Goal: Transaction & Acquisition: Purchase product/service

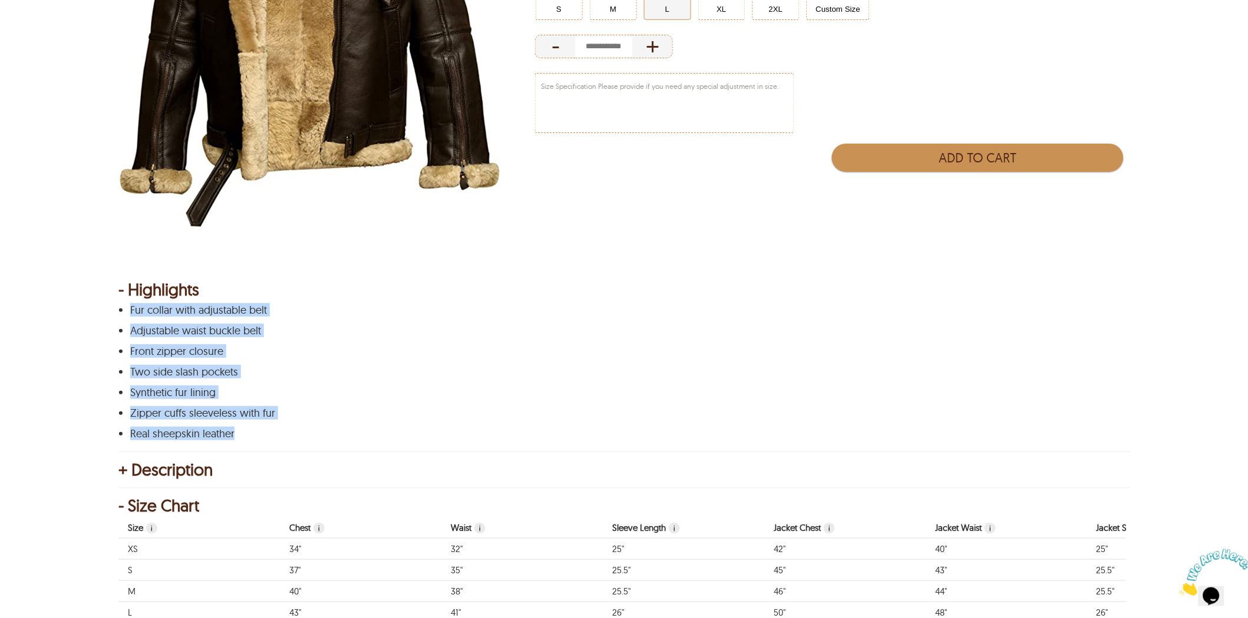
drag, startPoint x: 225, startPoint y: 429, endPoint x: 130, endPoint y: 304, distance: 156.8
click at [130, 305] on div "Fur collar with adjustable belt Adjustable waist buckle belt Front zipper closu…" at bounding box center [622, 372] width 1008 height 135
copy div "Fur collar with adjustable belt Adjustable waist buckle belt Front zipper closu…"
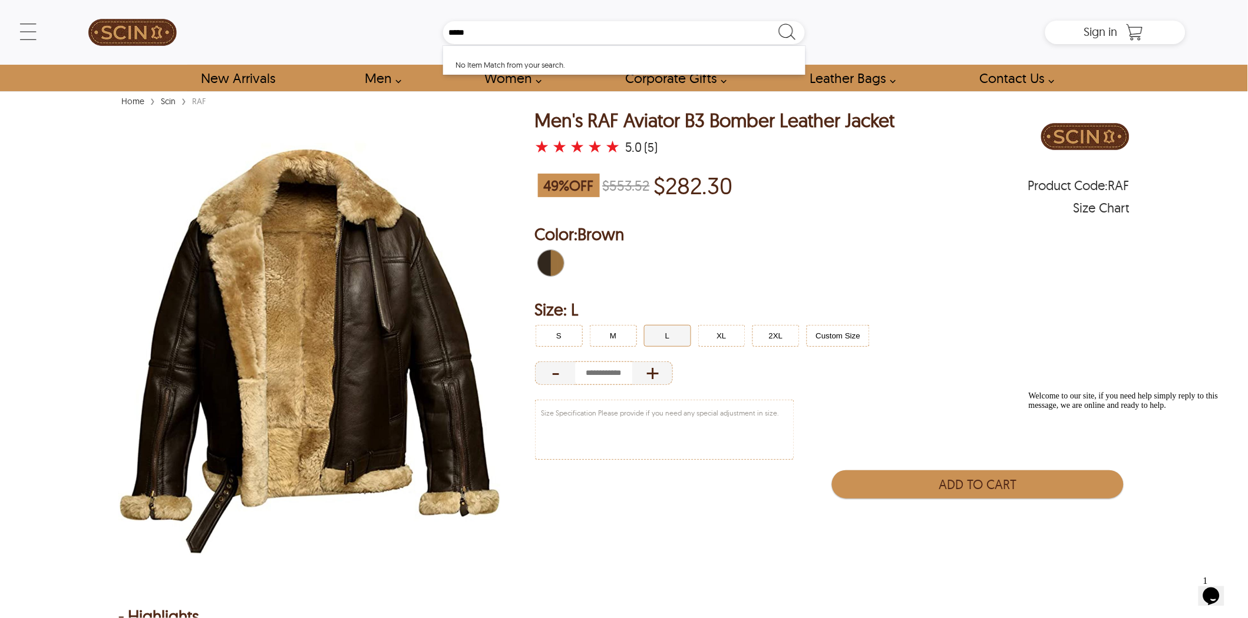
click at [322, 344] on img at bounding box center [309, 348] width 382 height 477
click at [565, 333] on button "S" at bounding box center [558, 336] width 47 height 22
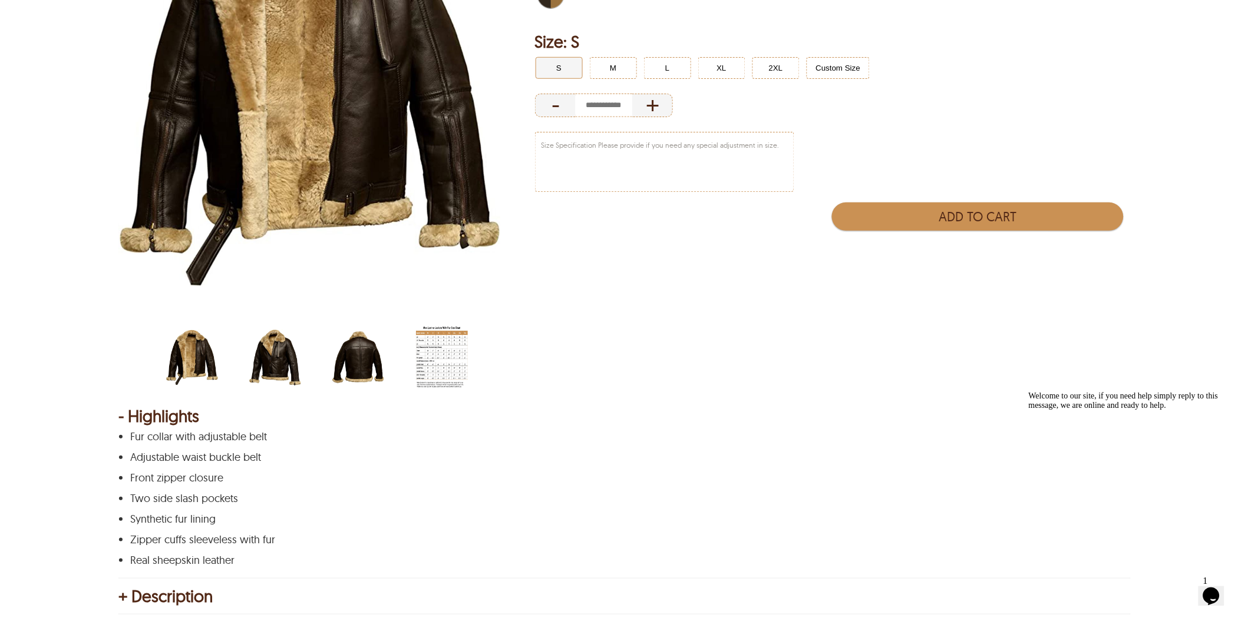
scroll to position [196, 0]
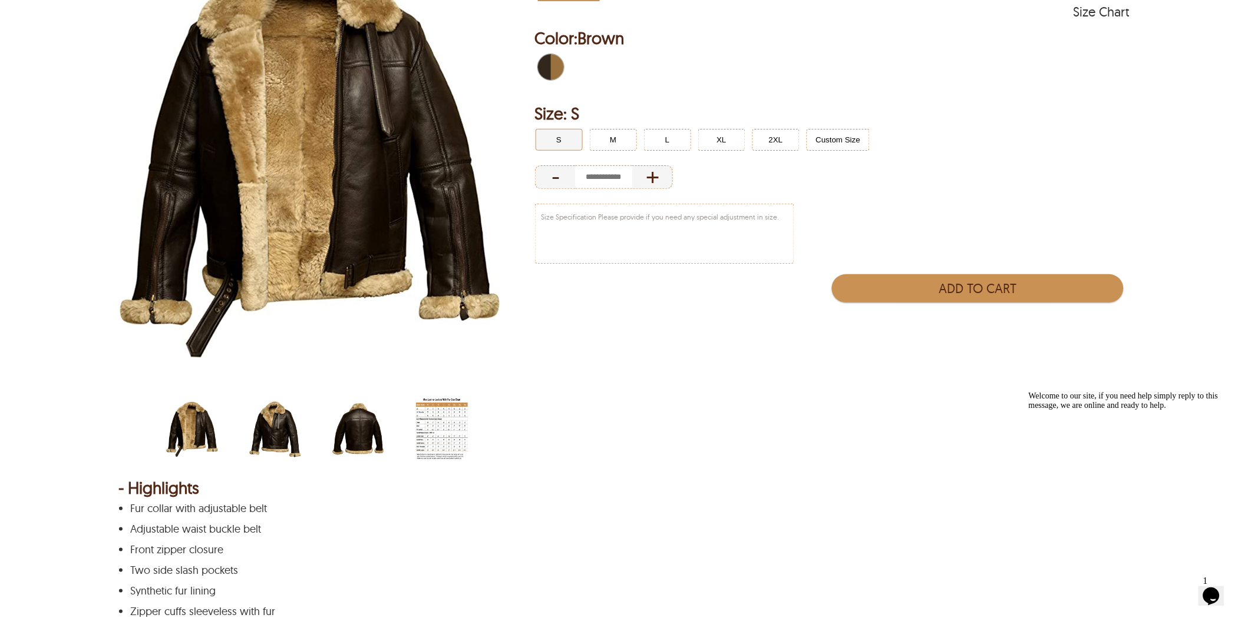
click at [277, 431] on img "scin-13031-brown-side.jpg" at bounding box center [275, 429] width 52 height 65
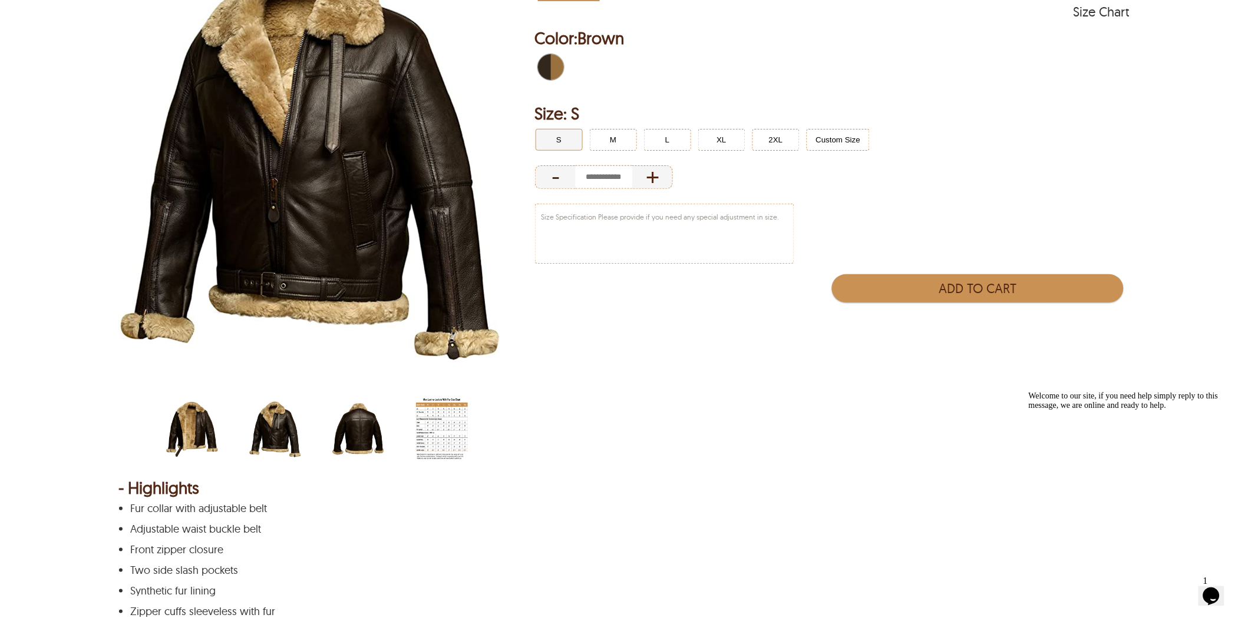
click at [352, 419] on img "scin-13031-brown-back.jpg" at bounding box center [358, 429] width 52 height 65
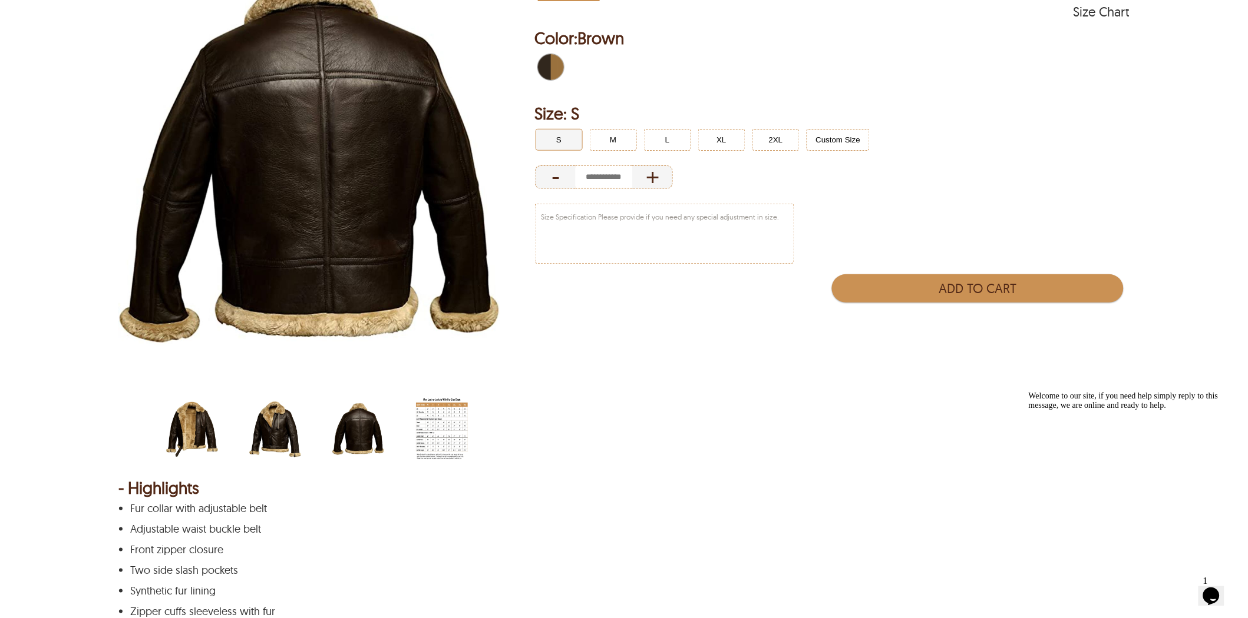
drag, startPoint x: 353, startPoint y: 416, endPoint x: 327, endPoint y: 140, distance: 277.5
click at [299, 426] on img "scin-13031-brown-side.jpg" at bounding box center [275, 429] width 52 height 65
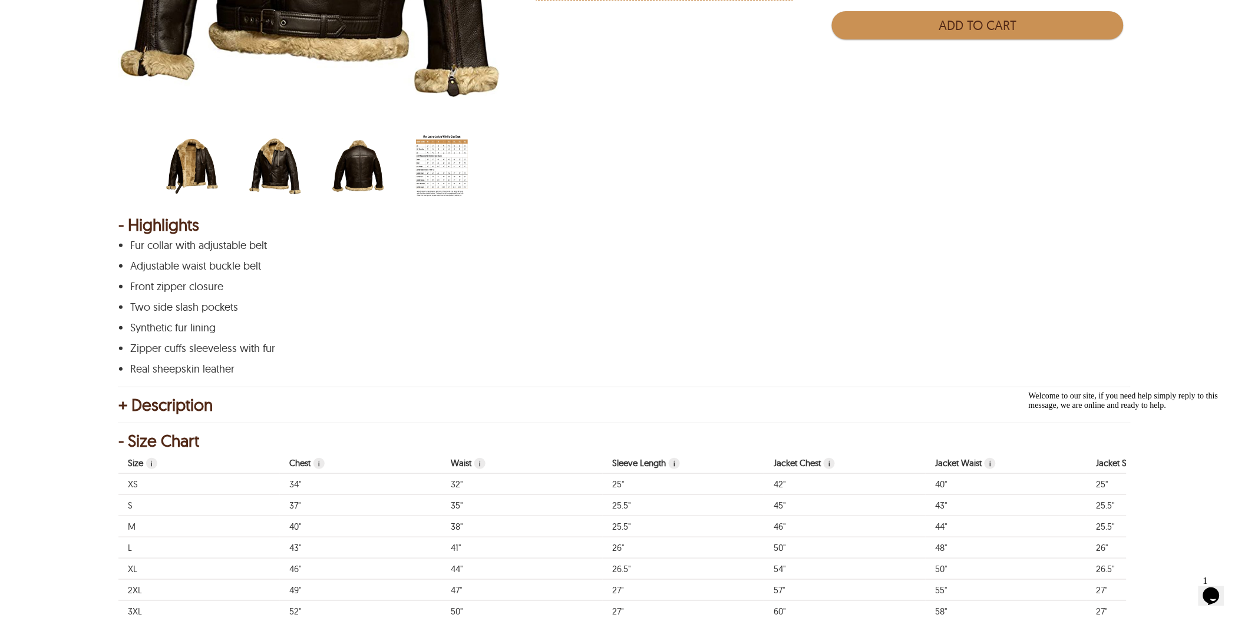
scroll to position [523, 0]
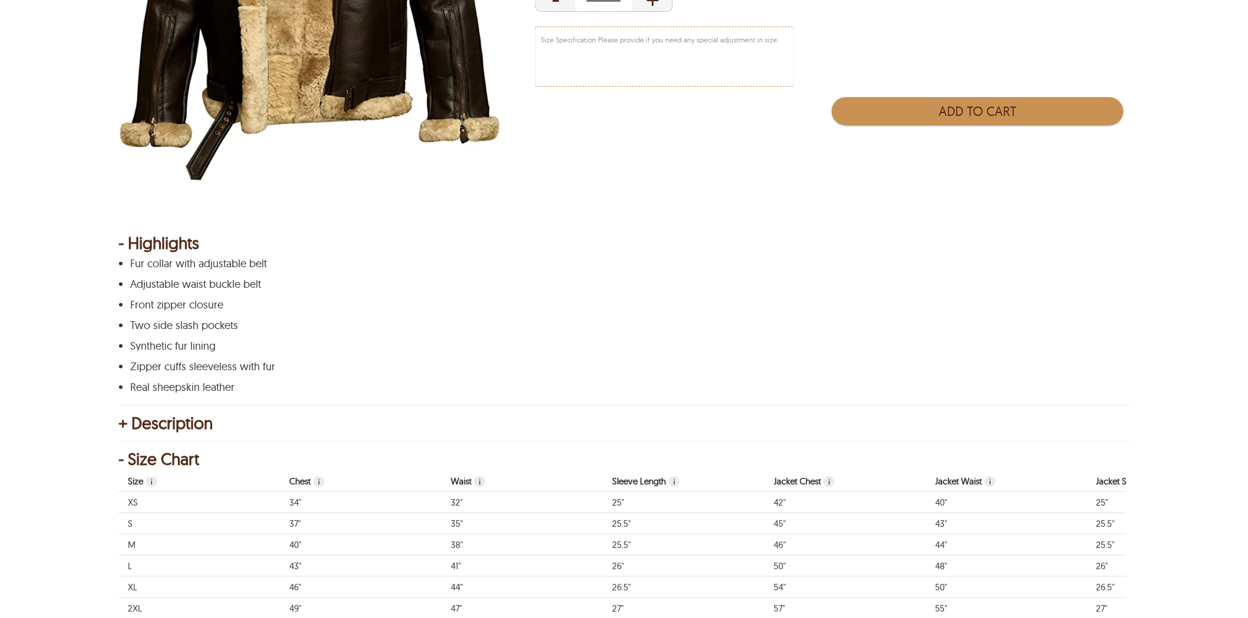
scroll to position [161, 0]
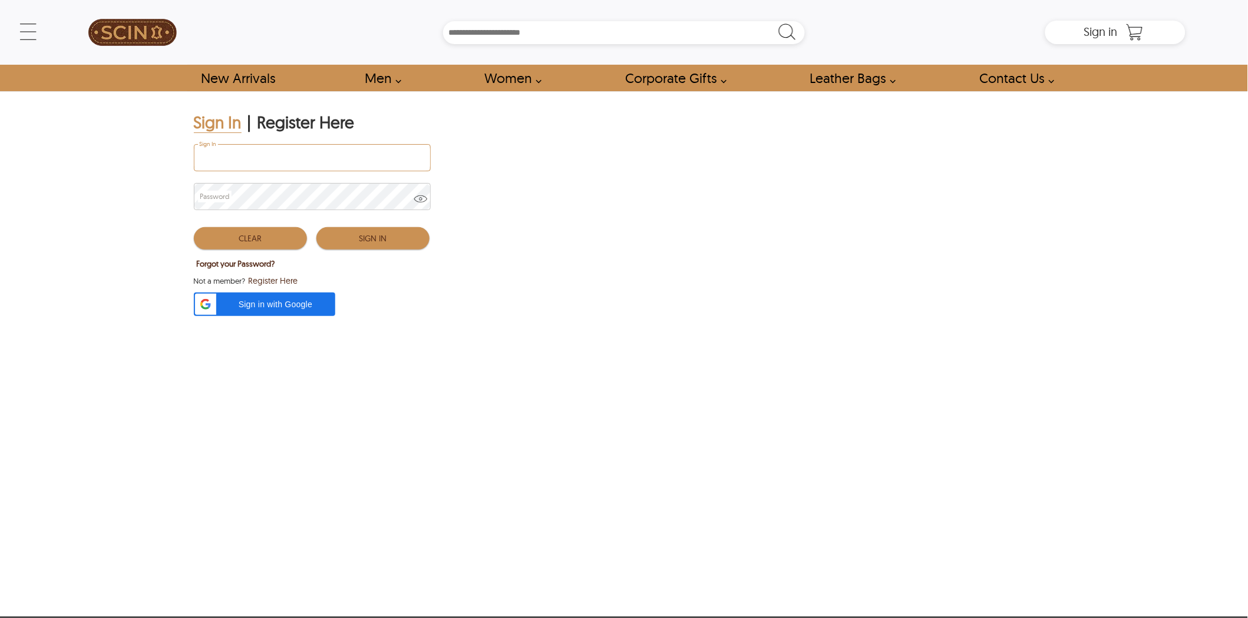
click at [297, 156] on input "Sign In" at bounding box center [312, 158] width 236 height 26
type input "**********"
click at [396, 242] on button "Sign In" at bounding box center [372, 238] width 113 height 22
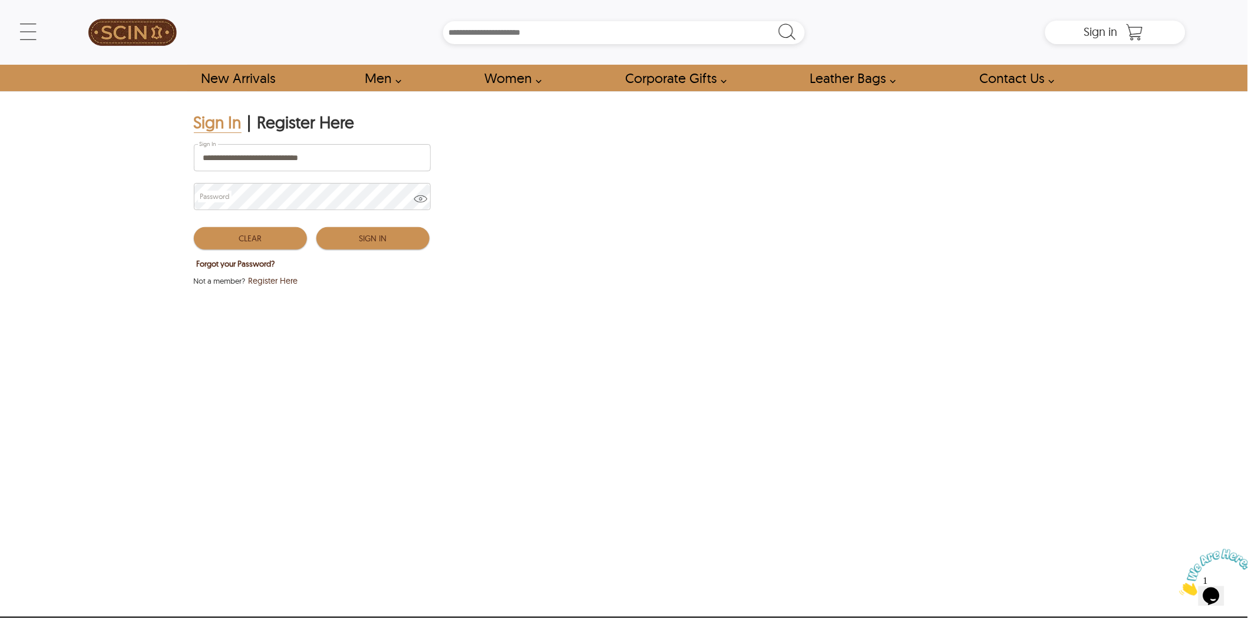
type input "*****"
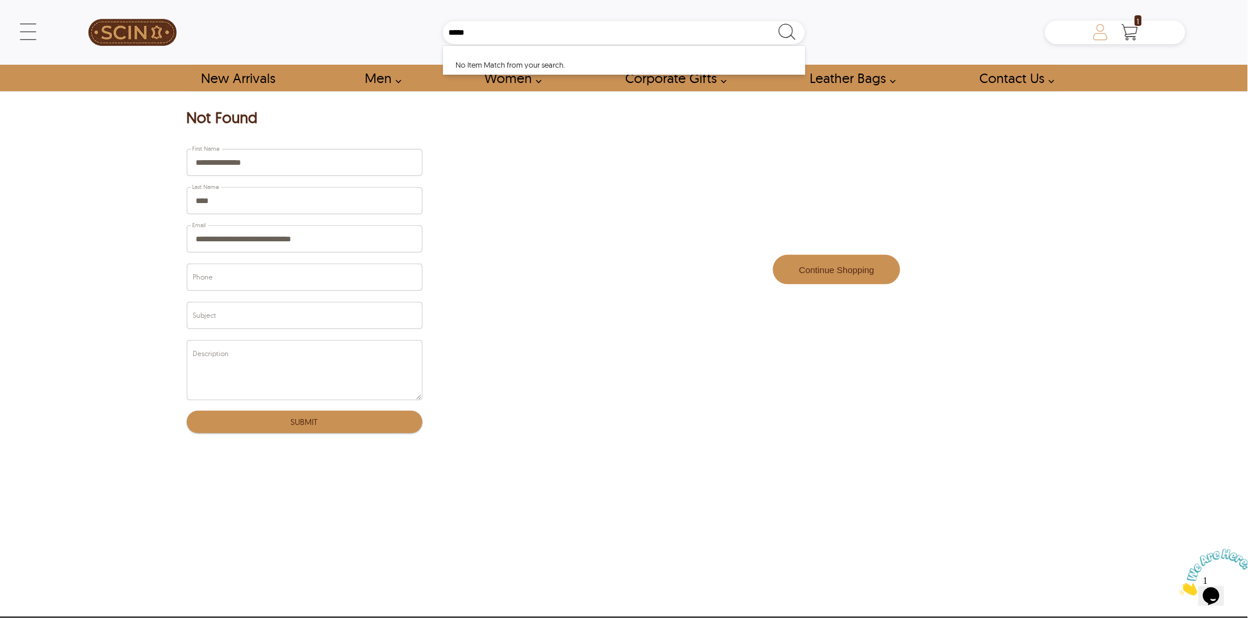
click at [1099, 28] on icon at bounding box center [1101, 33] width 24 height 24
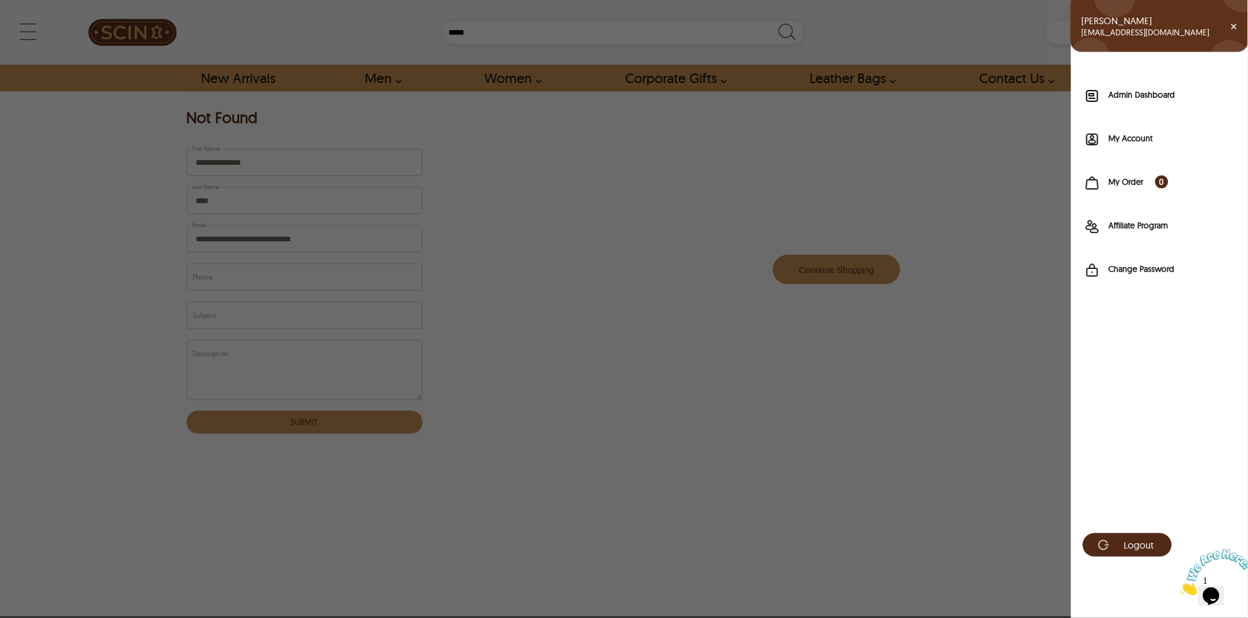
click at [1186, 87] on div "Admin Dashboard" at bounding box center [1159, 99] width 177 height 44
click at [1182, 92] on label "Admin Dashboard" at bounding box center [1172, 95] width 127 height 12
